Goal: Find specific page/section: Find specific page/section

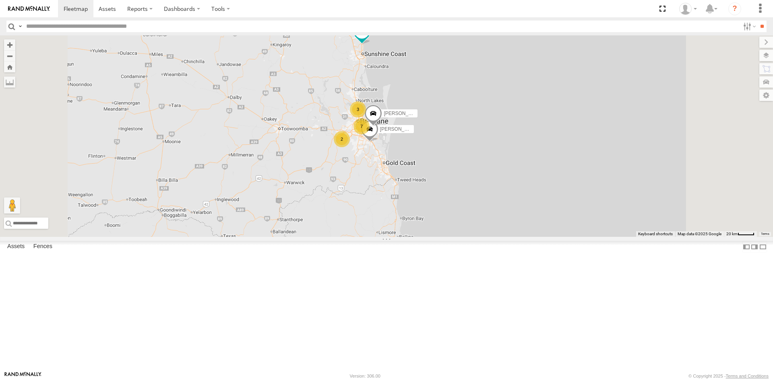
drag, startPoint x: 495, startPoint y: 145, endPoint x: 467, endPoint y: 264, distance: 121.7
click at [471, 236] on div "[PERSON_NAME] - 360NA6 [GEOGRAPHIC_DATA] [PERSON_NAME] - 571IW2 2 Alex - 347FB3…" at bounding box center [386, 136] width 773 height 202
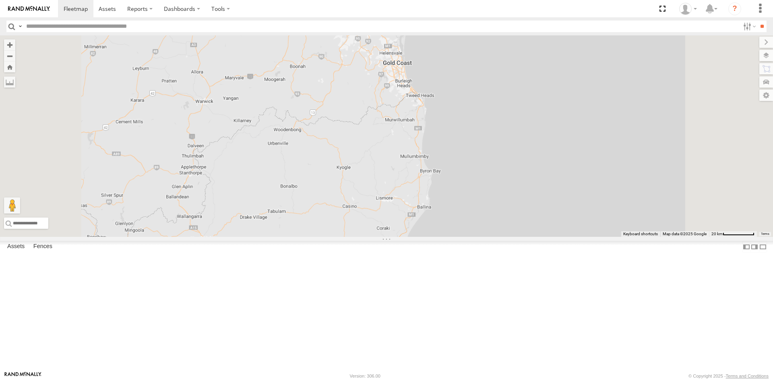
drag, startPoint x: 472, startPoint y: 325, endPoint x: 476, endPoint y: 271, distance: 54.1
click at [476, 237] on div "[PERSON_NAME] - 360NA6 [GEOGRAPHIC_DATA] [PERSON_NAME] - 571IW2 [PERSON_NAME] -…" at bounding box center [386, 136] width 773 height 202
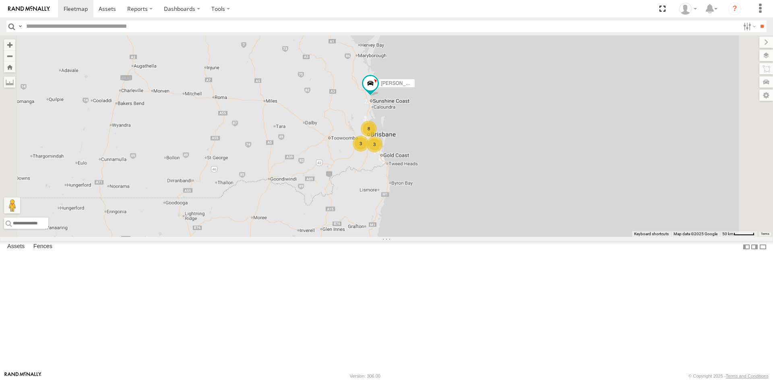
drag, startPoint x: 479, startPoint y: 306, endPoint x: 481, endPoint y: 248, distance: 57.2
click at [482, 237] on div "[PERSON_NAME] - 360NA6 [GEOGRAPHIC_DATA] [PERSON_NAME] - 571IW2 3 3 8" at bounding box center [386, 136] width 773 height 202
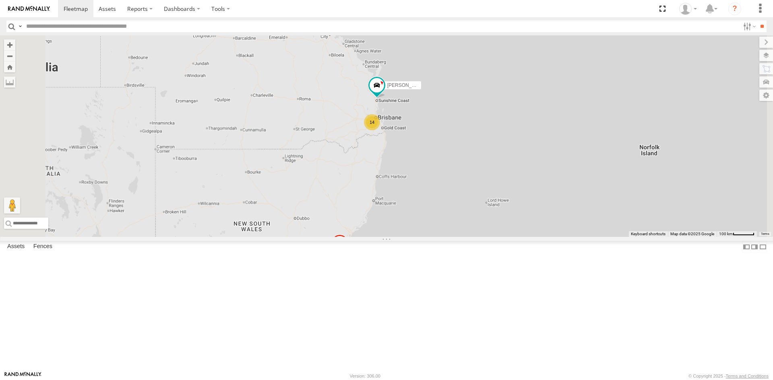
drag, startPoint x: 471, startPoint y: 292, endPoint x: 464, endPoint y: 228, distance: 64.0
click at [464, 228] on div "[PERSON_NAME] - 360NA6 [GEOGRAPHIC_DATA] [PERSON_NAME] - 571IW2 14" at bounding box center [386, 136] width 773 height 202
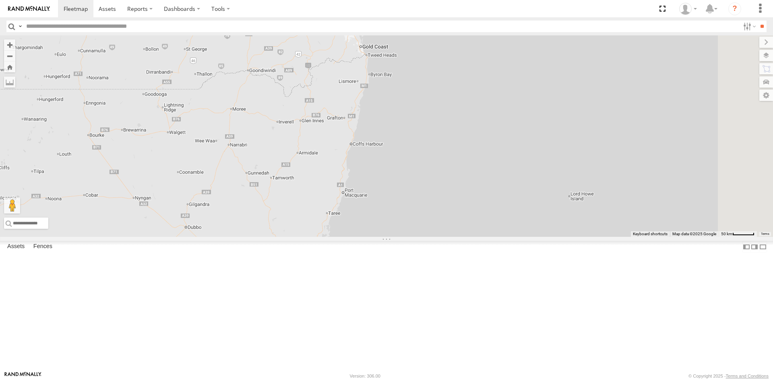
drag, startPoint x: 466, startPoint y: 219, endPoint x: 446, endPoint y: 306, distance: 88.4
click at [446, 237] on div "[PERSON_NAME] - 360NA6 [GEOGRAPHIC_DATA] [PERSON_NAME] - 571IW2" at bounding box center [386, 136] width 773 height 202
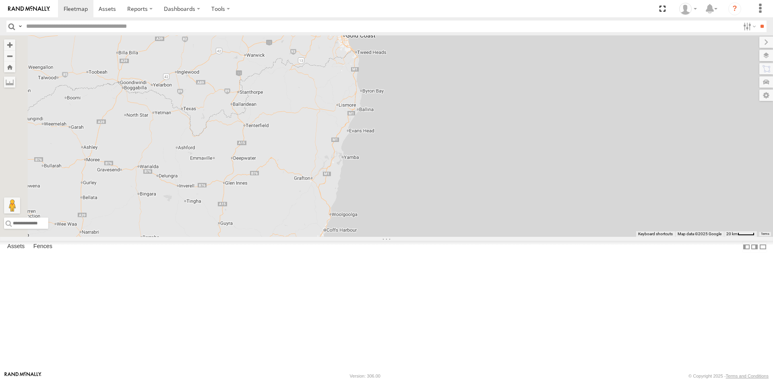
drag, startPoint x: 447, startPoint y: 92, endPoint x: 446, endPoint y: 267, distance: 174.7
click at [446, 237] on div "[PERSON_NAME] - 360NA6 [GEOGRAPHIC_DATA] [PERSON_NAME] - 571IW2 2 Alex - 347FB3…" at bounding box center [386, 136] width 773 height 202
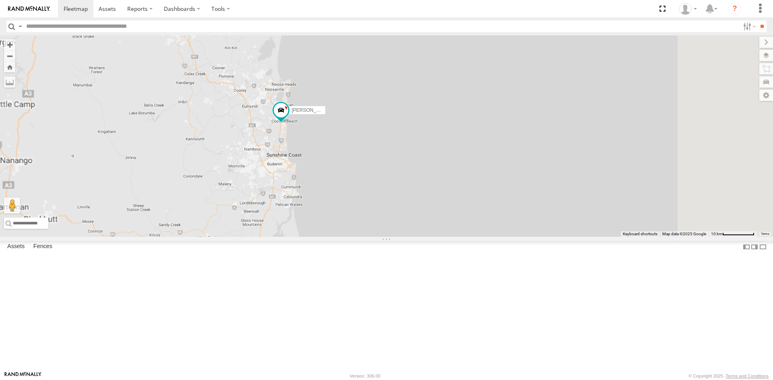
drag, startPoint x: 471, startPoint y: 230, endPoint x: 582, endPoint y: 104, distance: 168.0
click at [581, 105] on div "[PERSON_NAME] - 360NA6 [GEOGRAPHIC_DATA] [PERSON_NAME] - 571IW2 [PERSON_NAME] -…" at bounding box center [386, 136] width 773 height 202
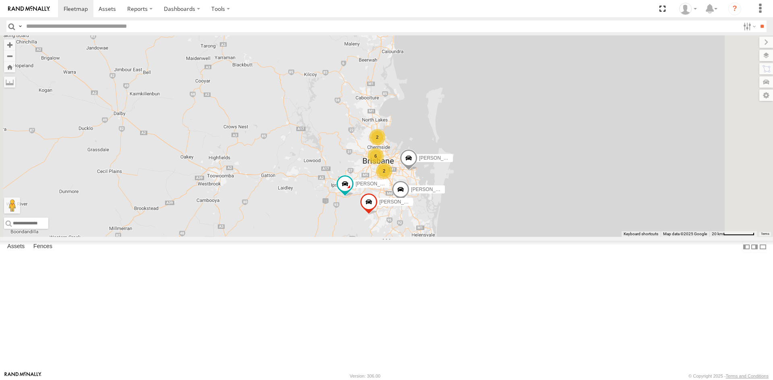
drag, startPoint x: 547, startPoint y: 186, endPoint x: 471, endPoint y: 210, distance: 79.6
click at [471, 210] on div "[PERSON_NAME] - 360NA6 [GEOGRAPHIC_DATA] [PERSON_NAME] - 571IW2 [PERSON_NAME] -…" at bounding box center [386, 136] width 773 height 202
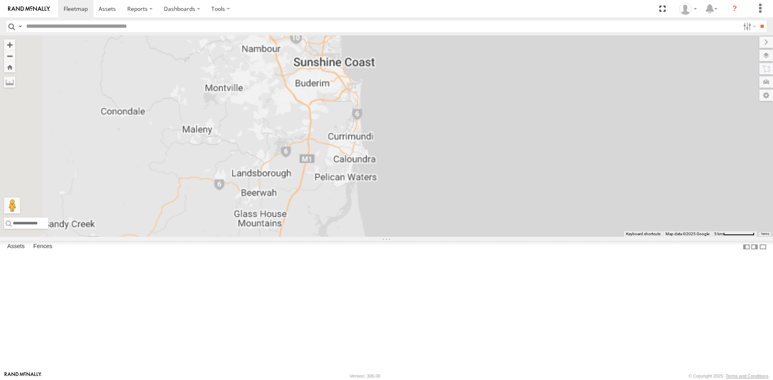
drag, startPoint x: 449, startPoint y: 101, endPoint x: 450, endPoint y: 198, distance: 97.0
click at [450, 198] on div "[PERSON_NAME] - 360NA6 [GEOGRAPHIC_DATA] [PERSON_NAME] - 571IW2 [PERSON_NAME] -…" at bounding box center [386, 136] width 773 height 202
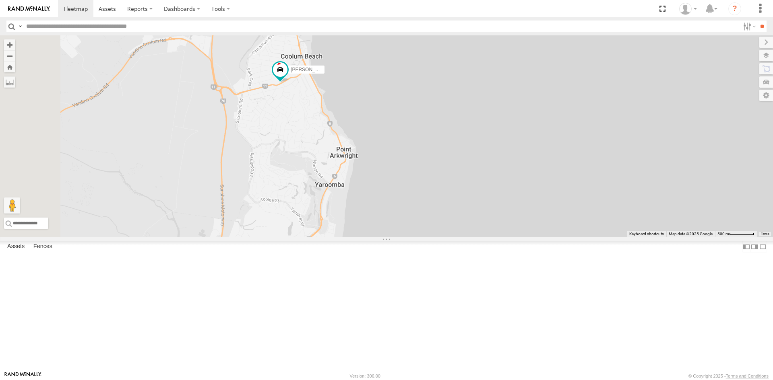
drag, startPoint x: 387, startPoint y: 172, endPoint x: 413, endPoint y: 189, distance: 31.2
click at [413, 189] on div "[PERSON_NAME] - 360NA6 [GEOGRAPHIC_DATA] [PERSON_NAME] - 571IW2 [PERSON_NAME] -…" at bounding box center [386, 136] width 773 height 202
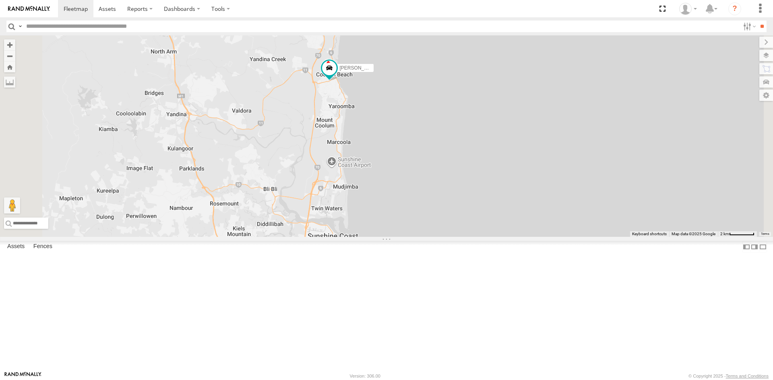
drag, startPoint x: 405, startPoint y: 217, endPoint x: 451, endPoint y: 158, distance: 74.5
click at [434, 176] on div "[PERSON_NAME] - 360NA6 [GEOGRAPHIC_DATA] [PERSON_NAME] - 571IW2 [PERSON_NAME] -…" at bounding box center [386, 136] width 773 height 202
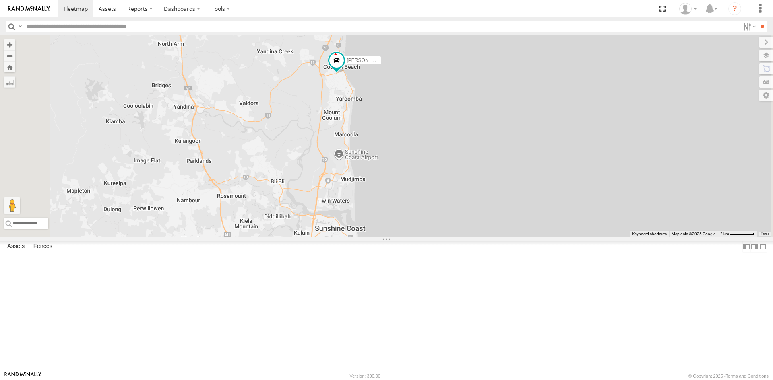
drag, startPoint x: 390, startPoint y: 210, endPoint x: 397, endPoint y: 118, distance: 91.7
click at [397, 118] on div "[PERSON_NAME] - 360NA6 [GEOGRAPHIC_DATA] [PERSON_NAME] - 571IW2 [PERSON_NAME] -…" at bounding box center [386, 136] width 773 height 202
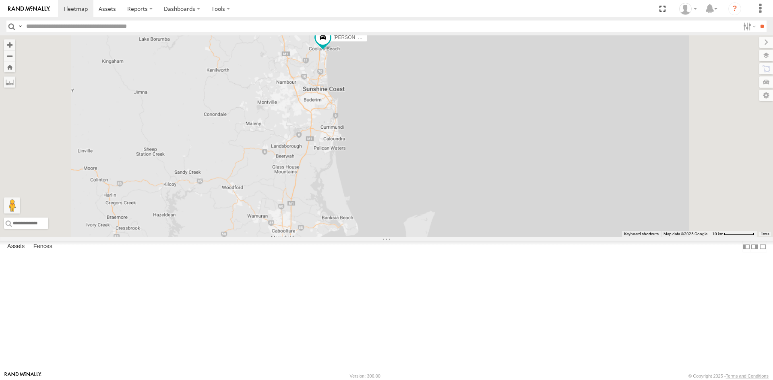
drag, startPoint x: 418, startPoint y: 225, endPoint x: 420, endPoint y: 218, distance: 7.8
click at [420, 218] on div "[PERSON_NAME] - 360NA6 [GEOGRAPHIC_DATA] [PERSON_NAME] - 571IW2 [PERSON_NAME] -…" at bounding box center [386, 136] width 773 height 202
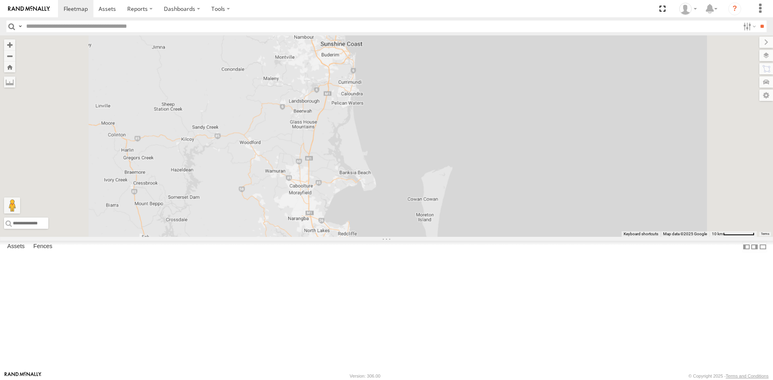
drag, startPoint x: 424, startPoint y: 194, endPoint x: 455, endPoint y: 119, distance: 81.0
click at [450, 132] on div "[PERSON_NAME] - 360NA6 [GEOGRAPHIC_DATA] [PERSON_NAME] - 571IW2 [PERSON_NAME] -…" at bounding box center [386, 136] width 773 height 202
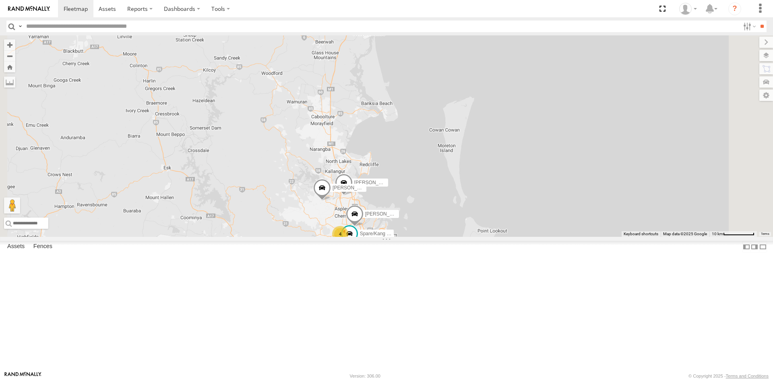
drag, startPoint x: 478, startPoint y: 164, endPoint x: 480, endPoint y: 138, distance: 25.8
click at [480, 138] on div "[PERSON_NAME] - 360NA6 [GEOGRAPHIC_DATA] [PERSON_NAME] - 571IW2 [PERSON_NAME] -…" at bounding box center [386, 136] width 773 height 202
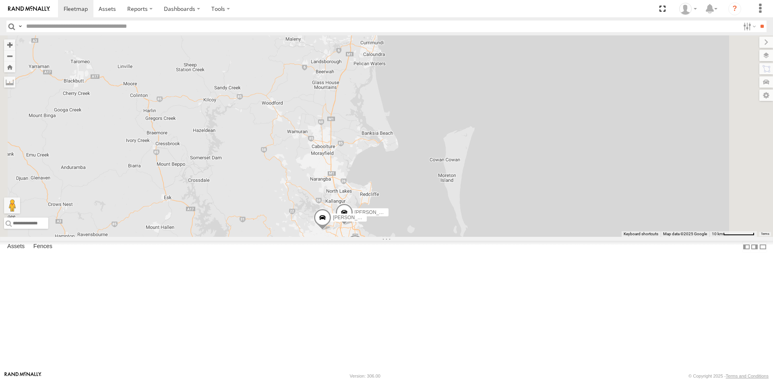
drag, startPoint x: 467, startPoint y: 136, endPoint x: 468, endPoint y: 146, distance: 9.3
click at [468, 146] on div "[PERSON_NAME] - 360NA6 [GEOGRAPHIC_DATA] [PERSON_NAME] - 571IW2 [PERSON_NAME] -…" at bounding box center [386, 136] width 773 height 202
